Goal: Navigation & Orientation: Go to known website

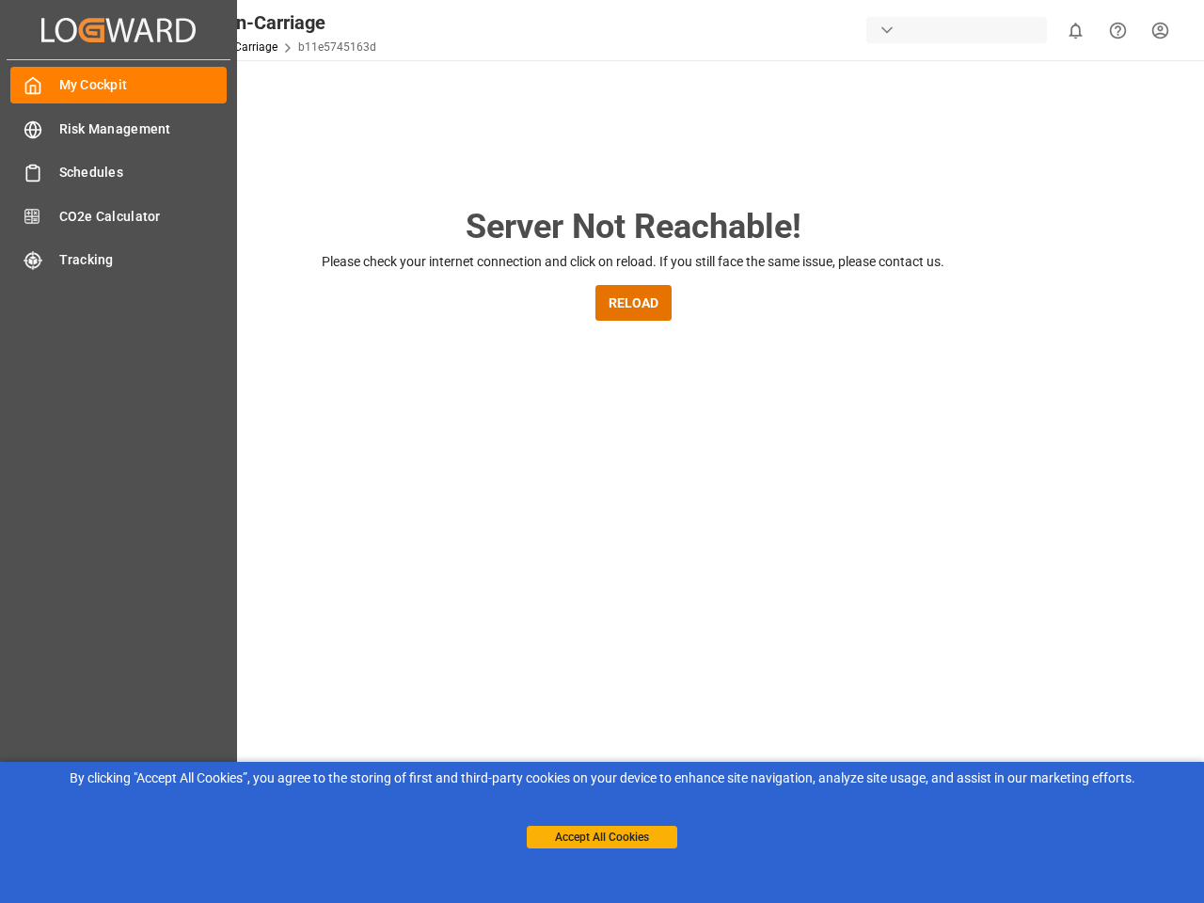
click at [602, 452] on main "Server Not Reachable! Please check your internet connection and click on reload…" at bounding box center [633, 617] width 1135 height 833
click at [119, 29] on icon "Created by potrace 1.15, written by [PERSON_NAME] [DATE]-[DATE]" at bounding box center [118, 30] width 154 height 30
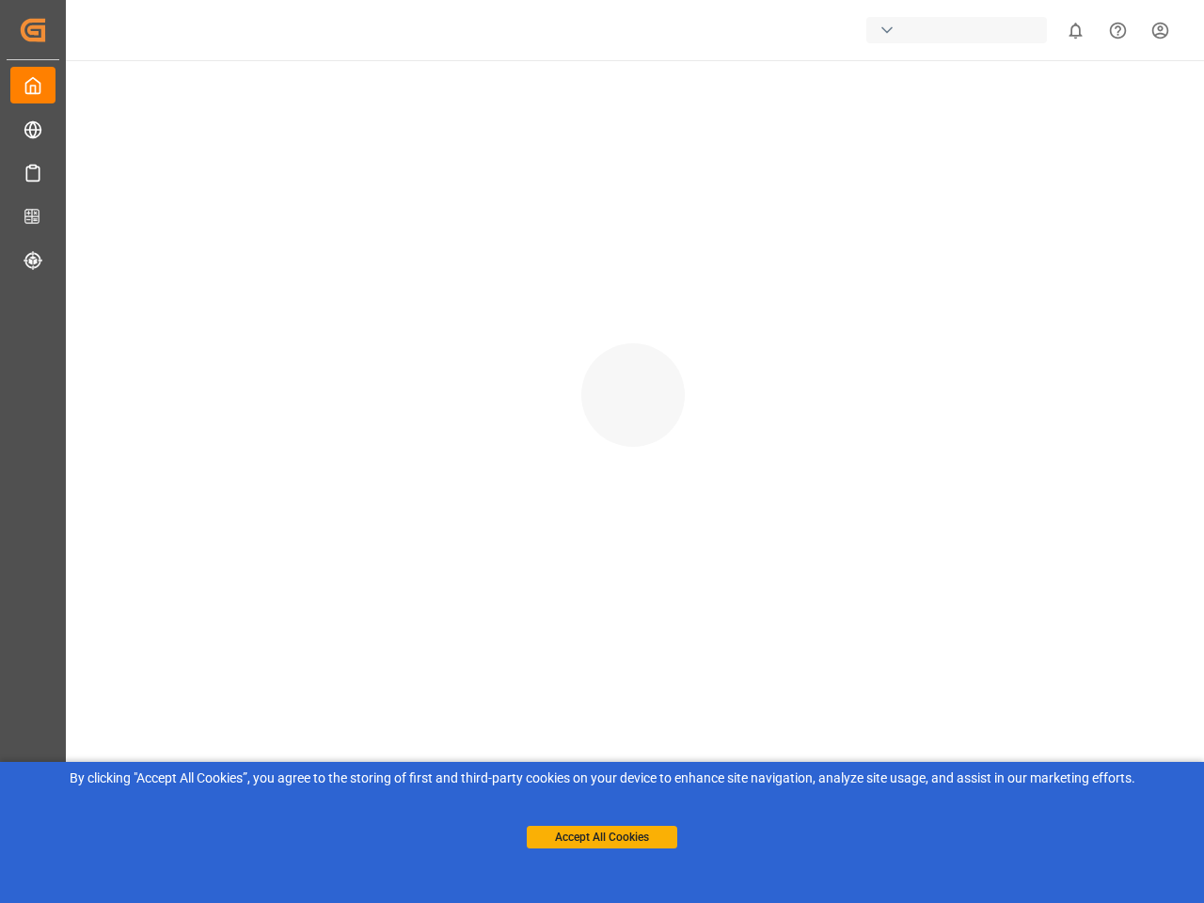
click at [961, 30] on div "button" at bounding box center [957, 30] width 181 height 26
click at [1075, 30] on html "Created by potrace 1.15, written by [PERSON_NAME] [DATE]-[DATE] Created by potr…" at bounding box center [602, 451] width 1204 height 903
click at [1118, 30] on icon "Help Center" at bounding box center [1118, 31] width 20 height 20
click at [602, 837] on button "Accept All Cookies" at bounding box center [602, 837] width 151 height 23
